Goal: Navigation & Orientation: Find specific page/section

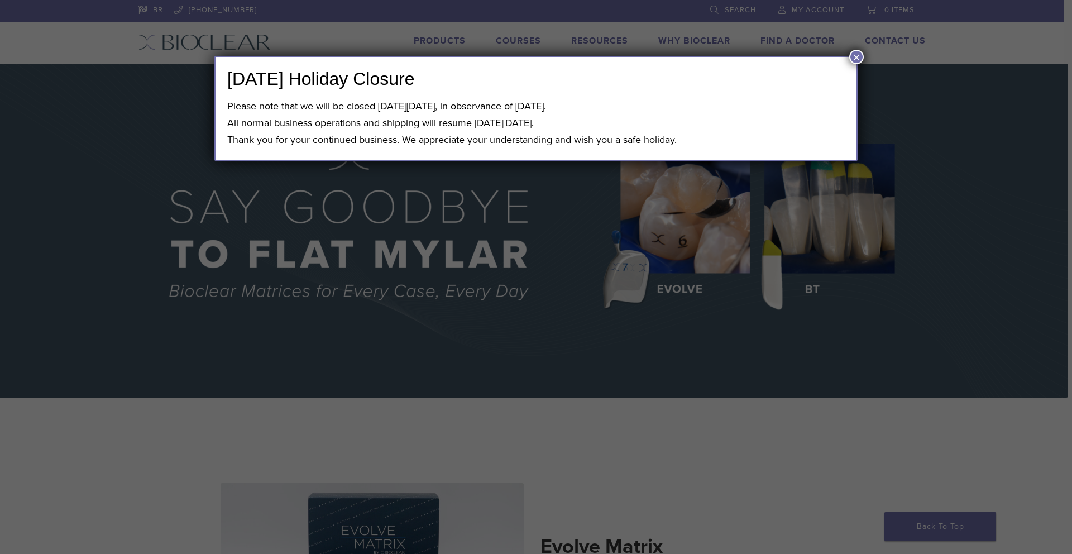
click at [855, 59] on button "×" at bounding box center [856, 57] width 15 height 15
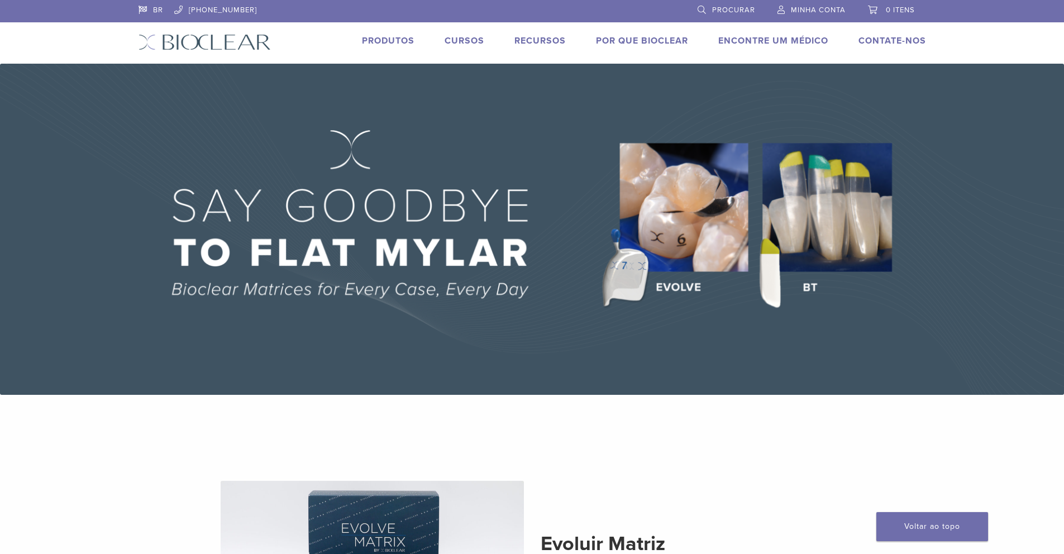
click at [381, 46] on font "Produtos" at bounding box center [388, 40] width 52 height 11
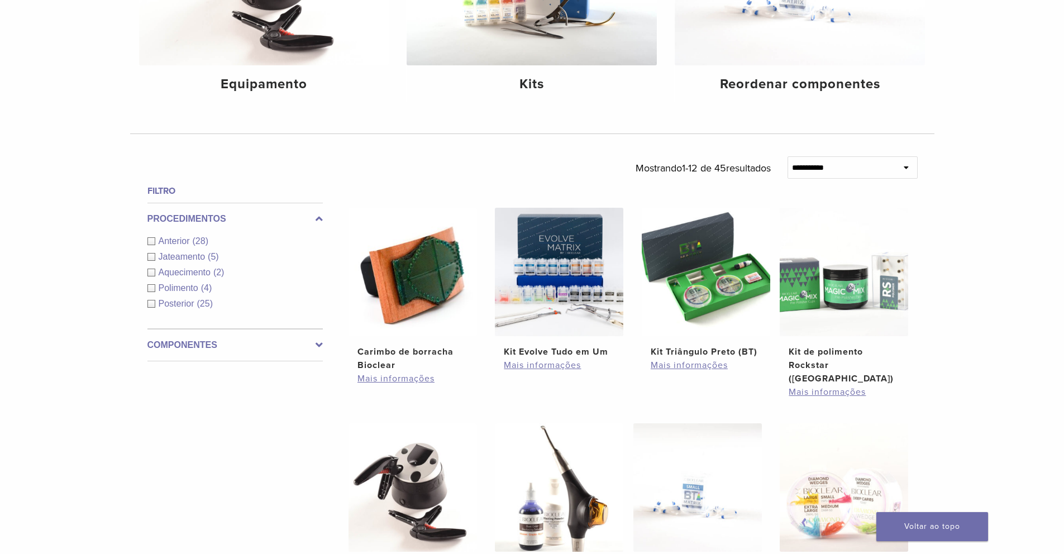
scroll to position [273, 0]
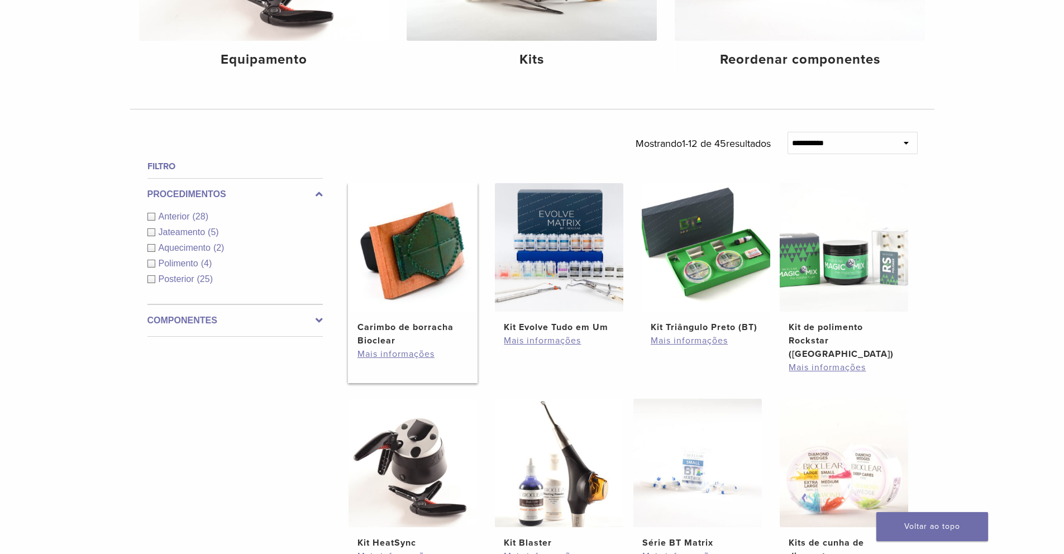
click at [424, 266] on img at bounding box center [412, 247] width 128 height 128
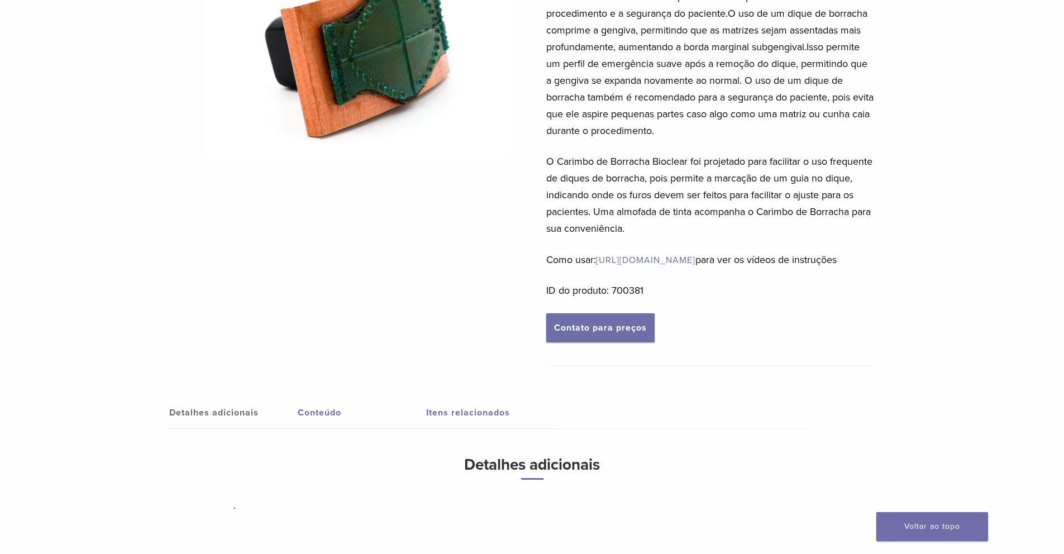
scroll to position [177, 0]
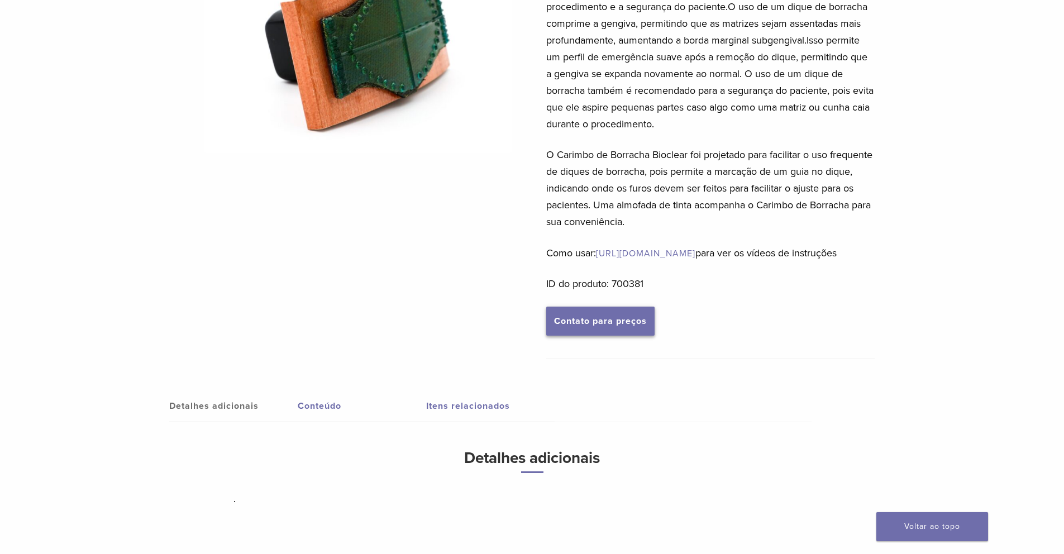
click at [624, 336] on link "Contato para preços" at bounding box center [600, 321] width 108 height 29
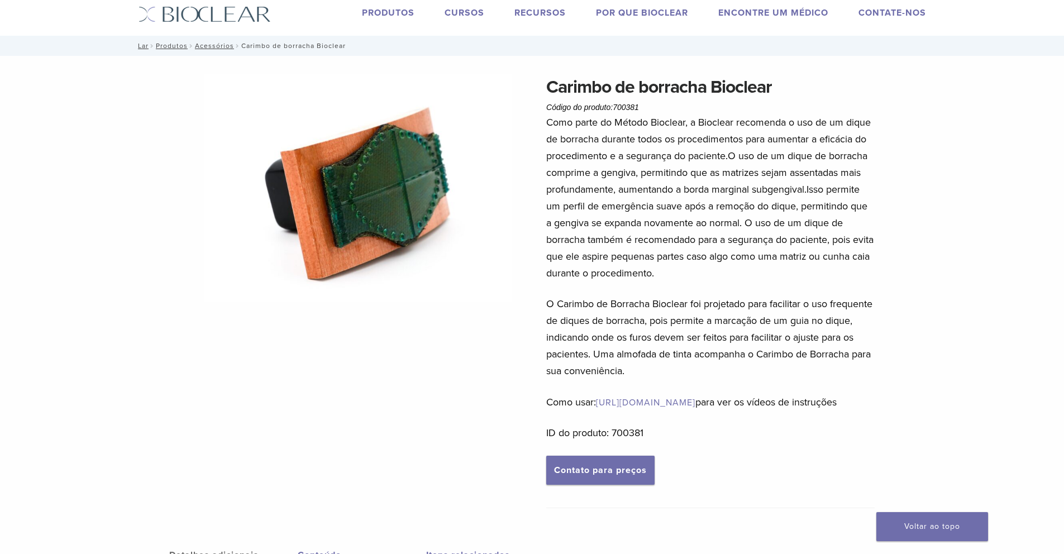
scroll to position [0, 0]
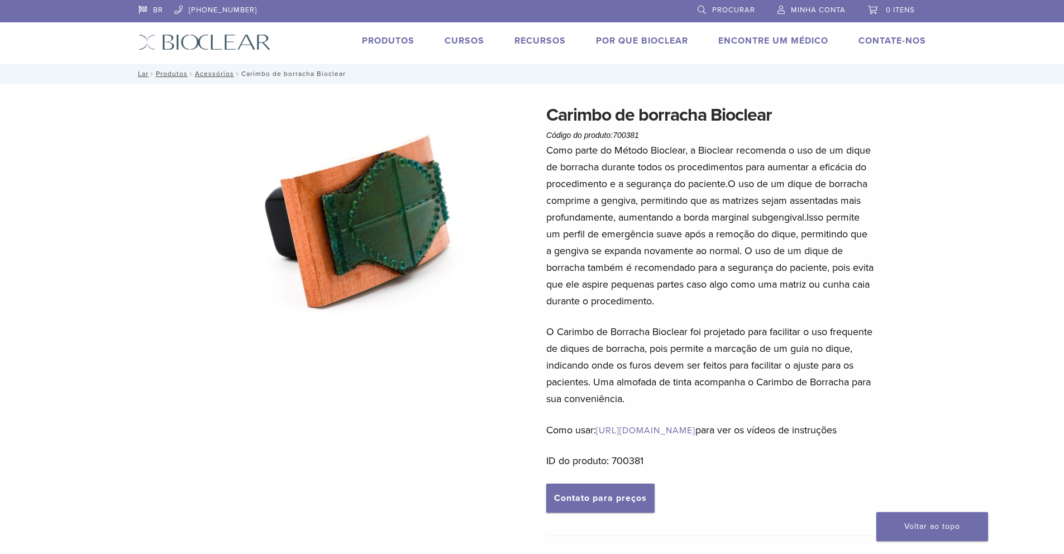
click at [398, 42] on font "Produtos" at bounding box center [388, 40] width 52 height 11
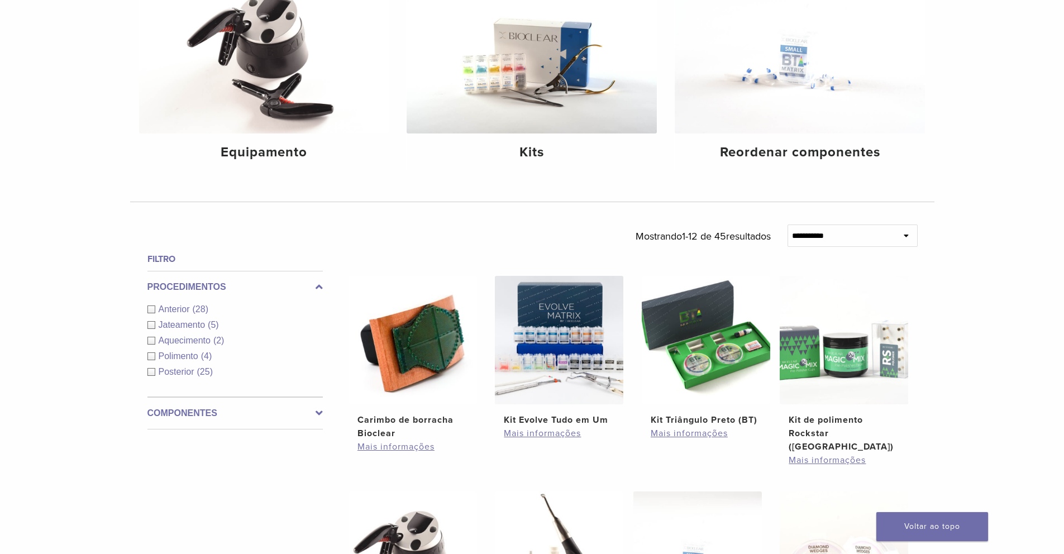
scroll to position [183, 0]
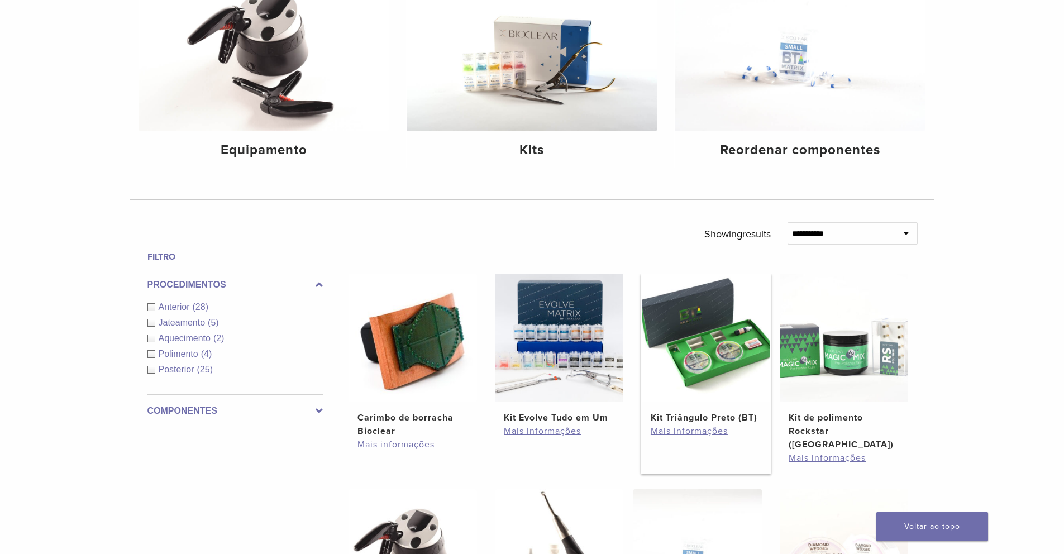
click at [689, 334] on img at bounding box center [706, 338] width 128 height 128
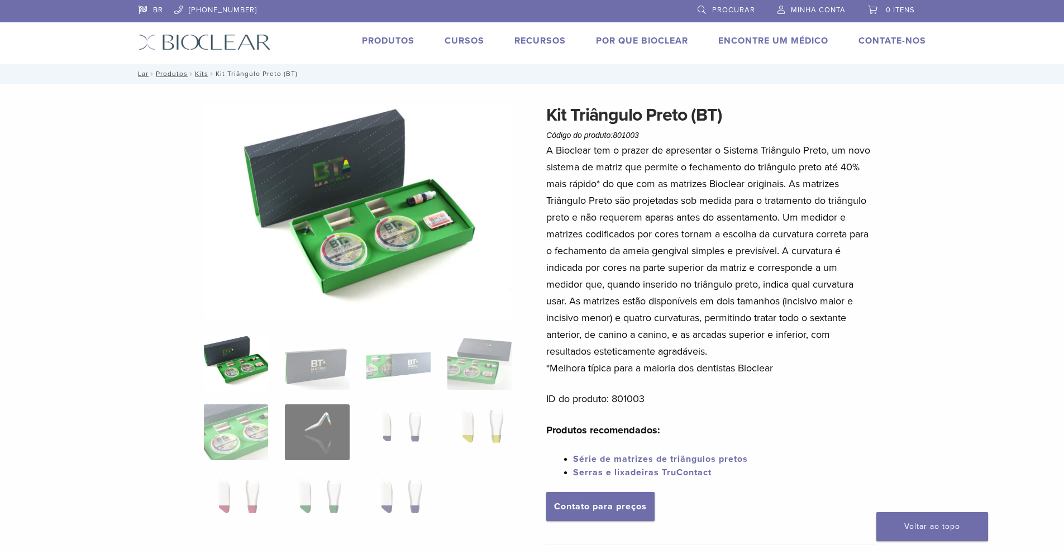
click at [462, 37] on font "Cursos" at bounding box center [465, 40] width 40 height 11
click at [543, 41] on font "Recursos" at bounding box center [539, 40] width 51 height 11
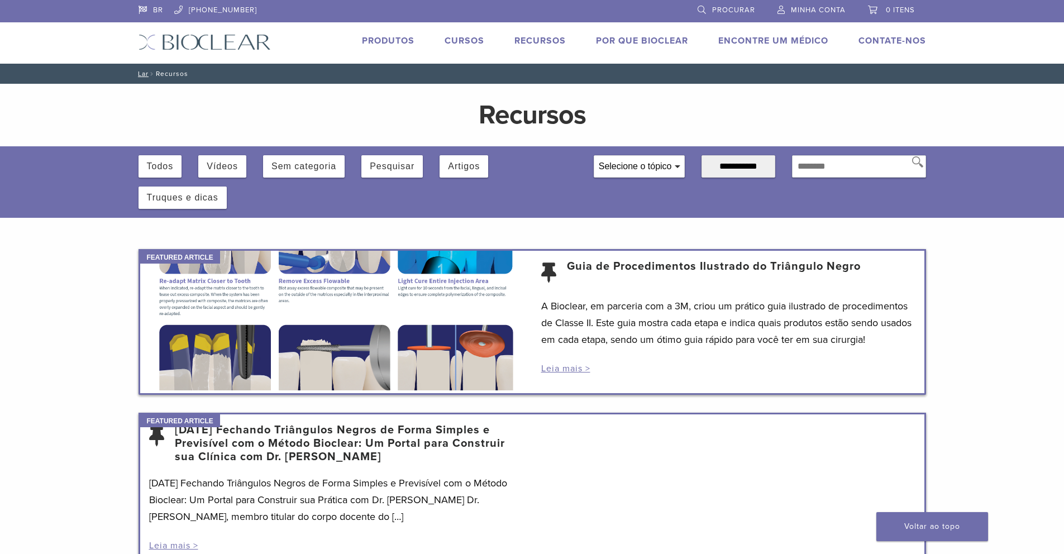
click at [631, 38] on font "Por que Bioclear" at bounding box center [642, 40] width 92 height 11
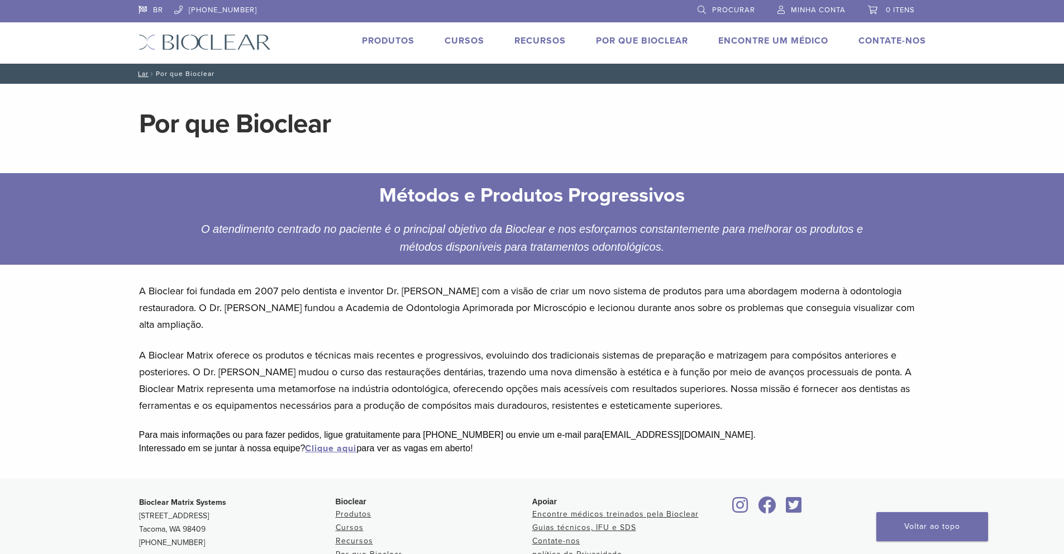
click at [757, 40] on font "Encontre um médico" at bounding box center [773, 40] width 110 height 11
